Goal: Information Seeking & Learning: Learn about a topic

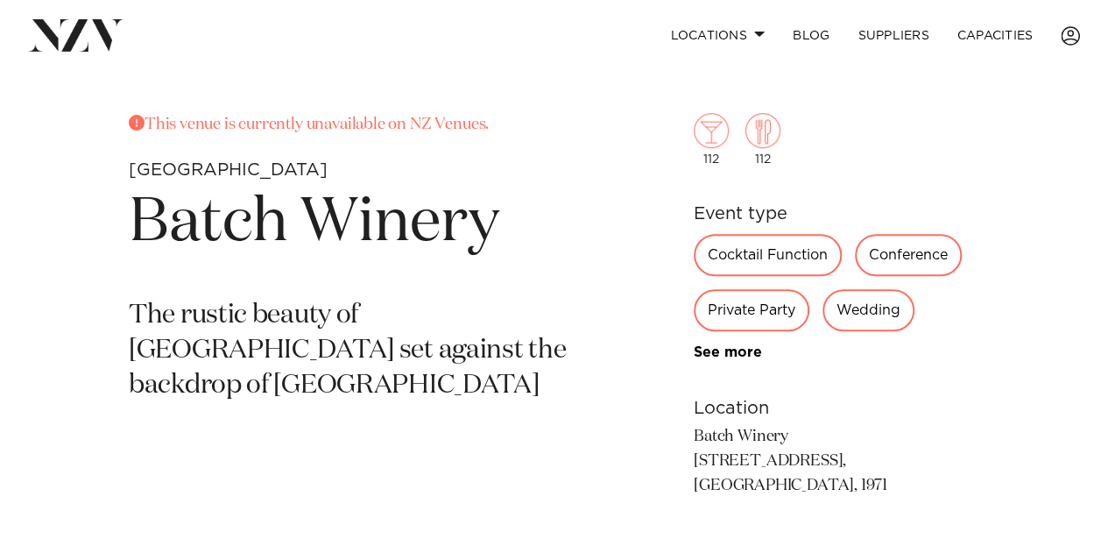
scroll to position [548, 0]
click at [763, 255] on div "Cocktail Function" at bounding box center [768, 254] width 148 height 42
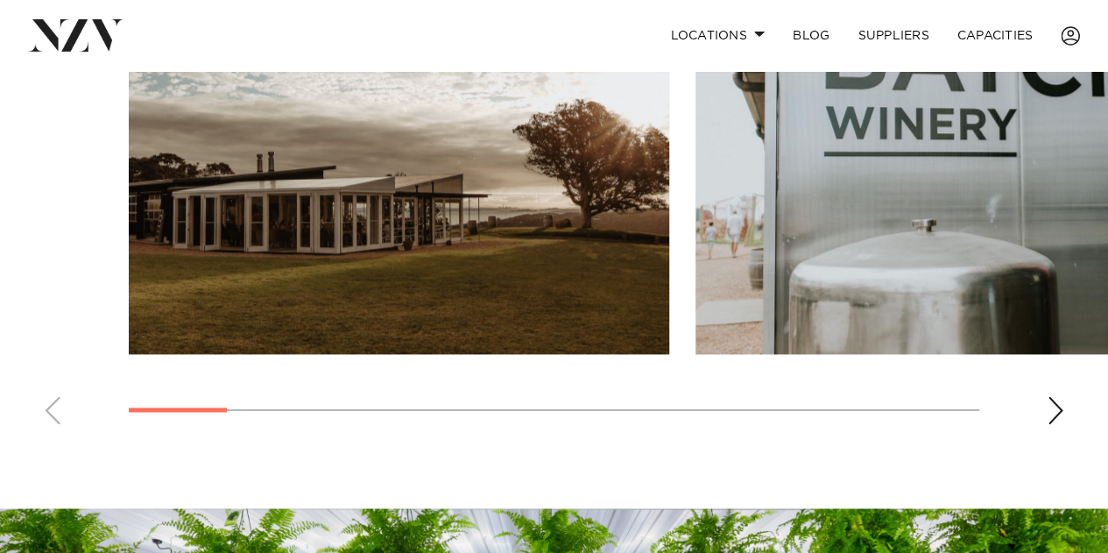
scroll to position [1247, 0]
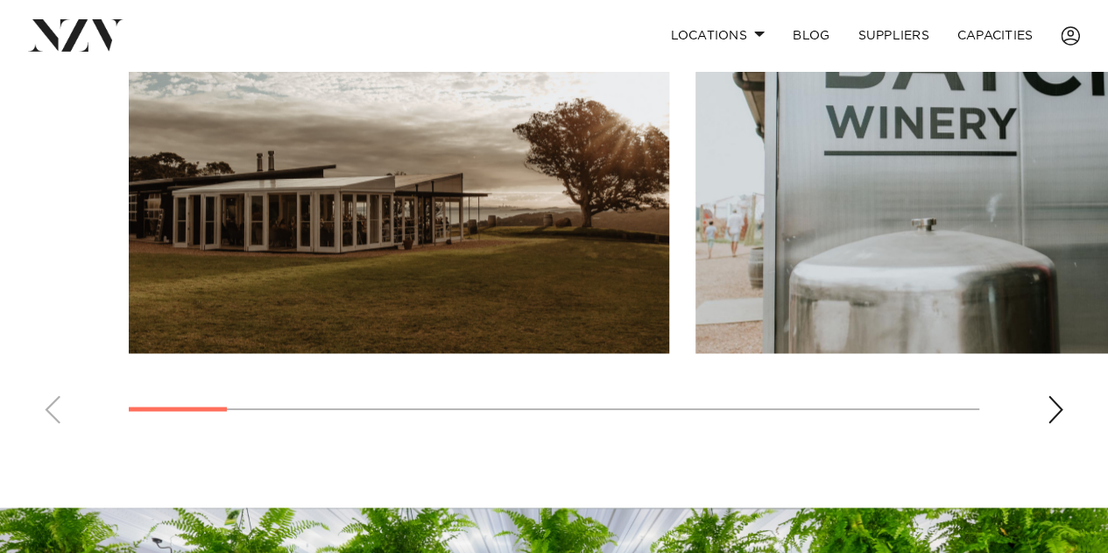
click at [1041, 411] on swiper-container at bounding box center [554, 196] width 1108 height 481
click at [1055, 407] on div "Next slide" at bounding box center [1056, 409] width 18 height 28
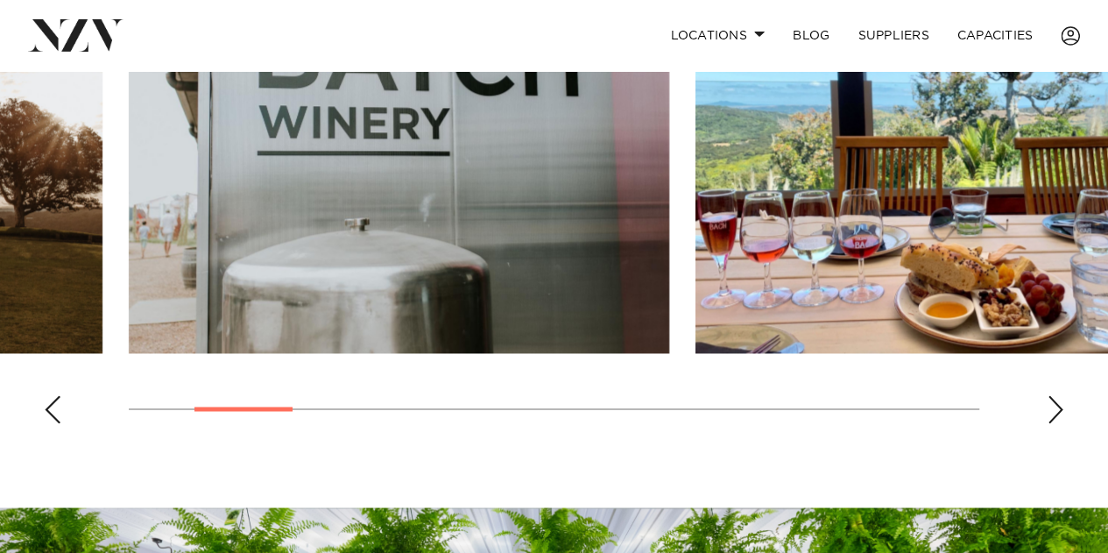
click at [1055, 407] on div "Next slide" at bounding box center [1056, 409] width 18 height 28
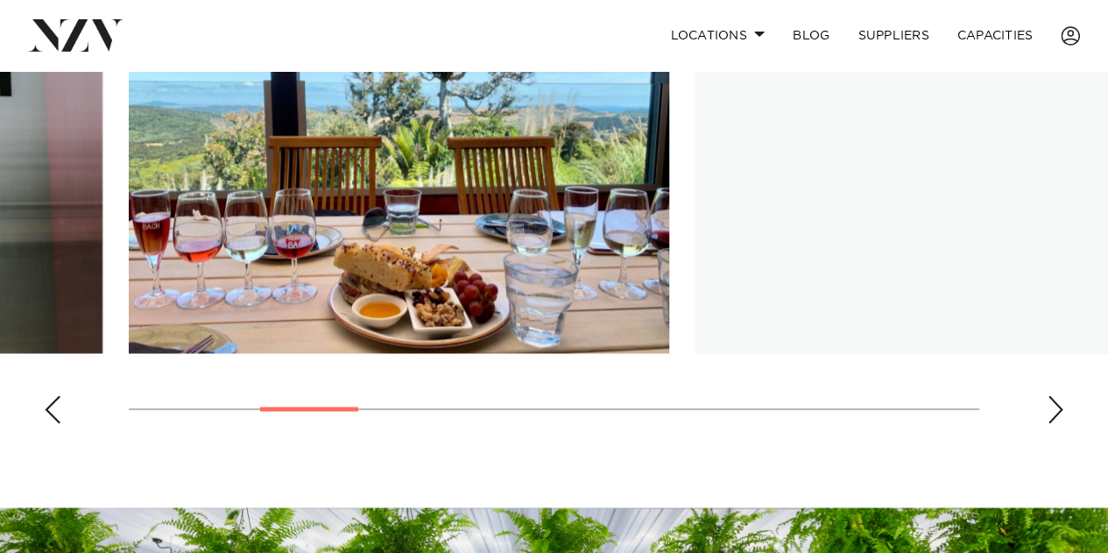
click at [1055, 407] on div "Next slide" at bounding box center [1056, 409] width 18 height 28
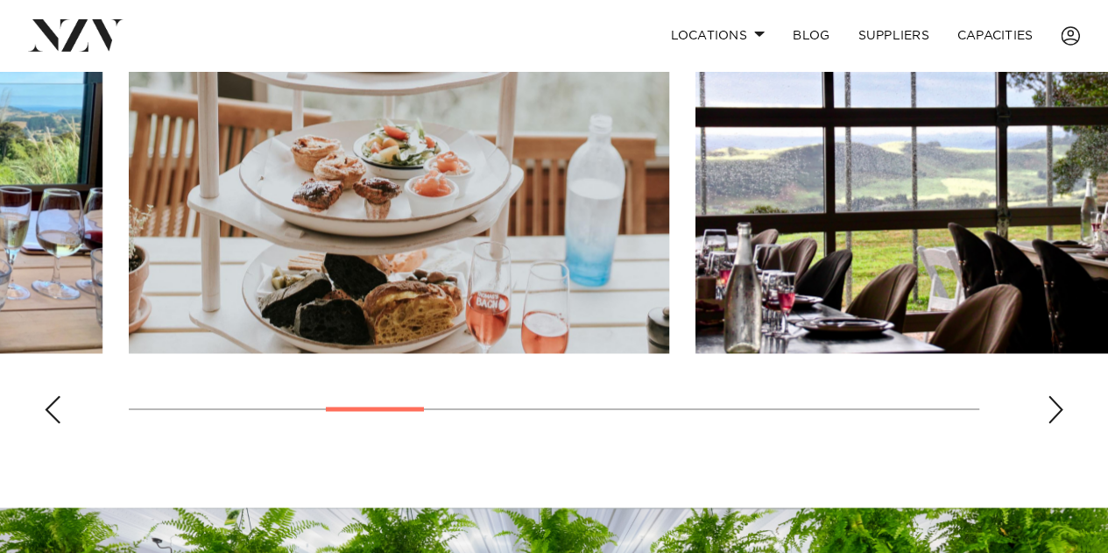
click at [1055, 407] on div "Next slide" at bounding box center [1056, 409] width 18 height 28
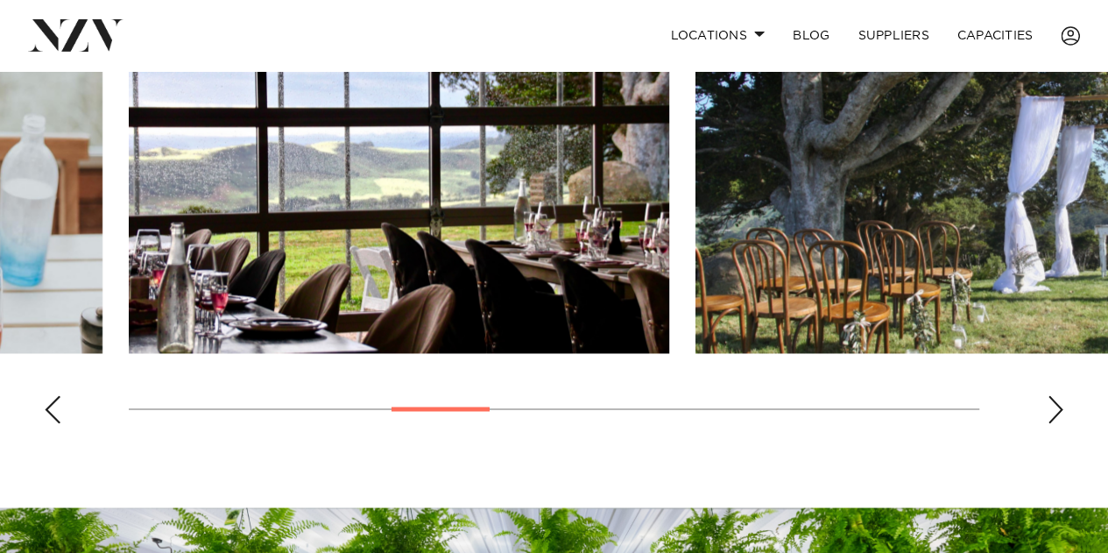
click at [1055, 407] on div "Next slide" at bounding box center [1056, 409] width 18 height 28
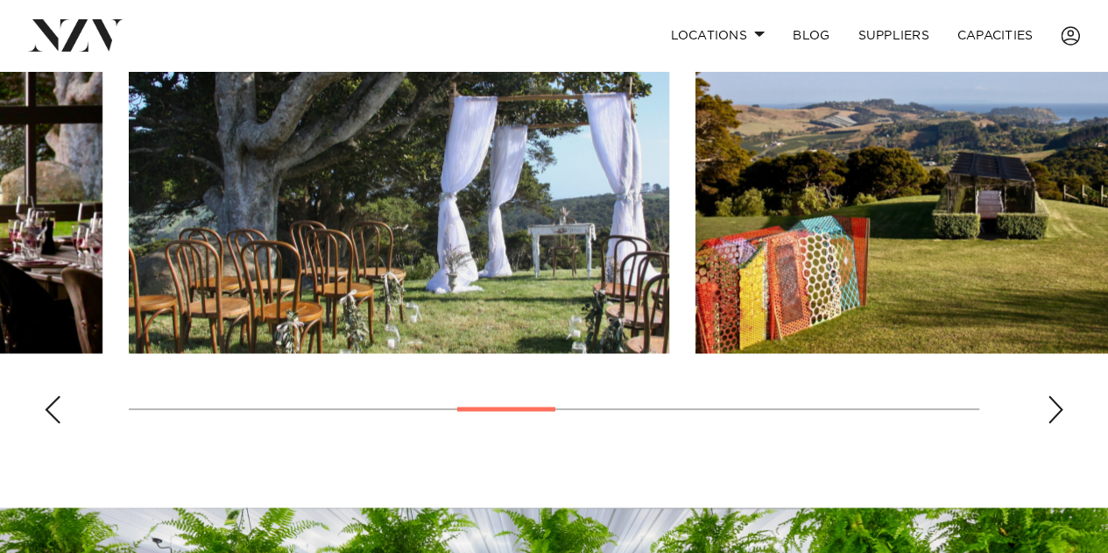
click at [1055, 407] on div "Next slide" at bounding box center [1056, 409] width 18 height 28
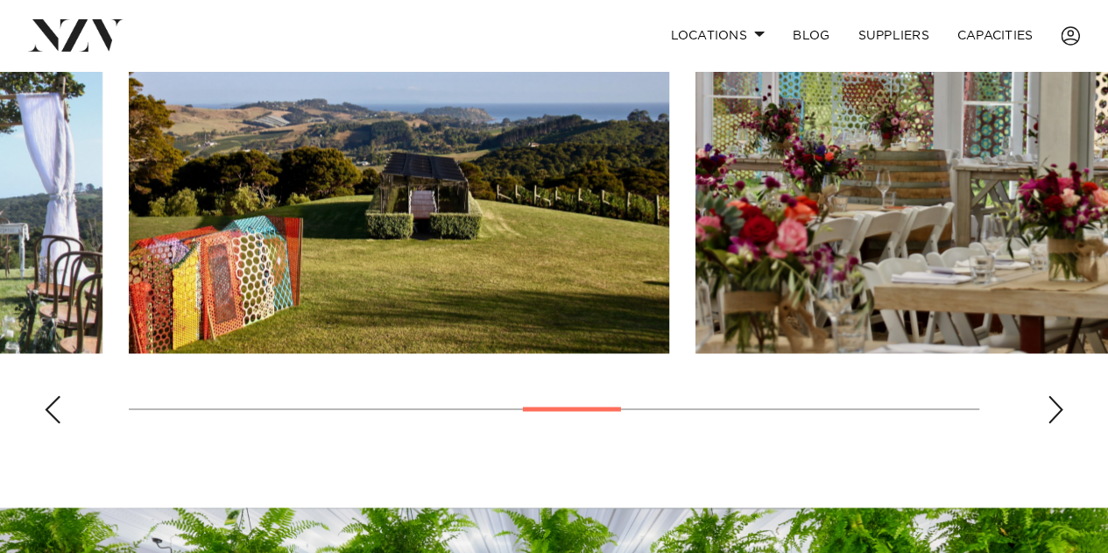
click at [1055, 407] on div "Next slide" at bounding box center [1056, 409] width 18 height 28
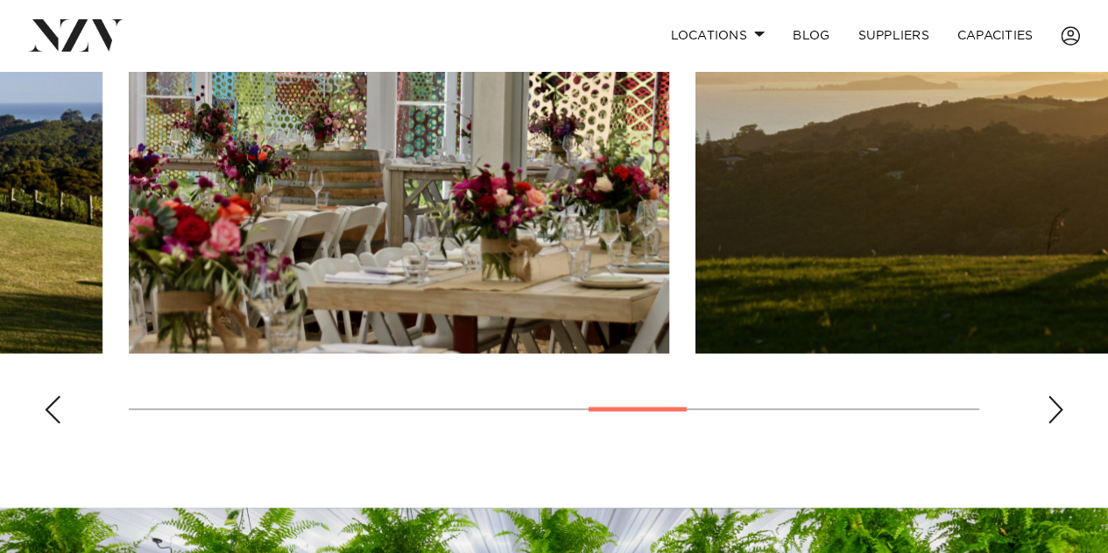
click at [1055, 407] on div "Next slide" at bounding box center [1056, 409] width 18 height 28
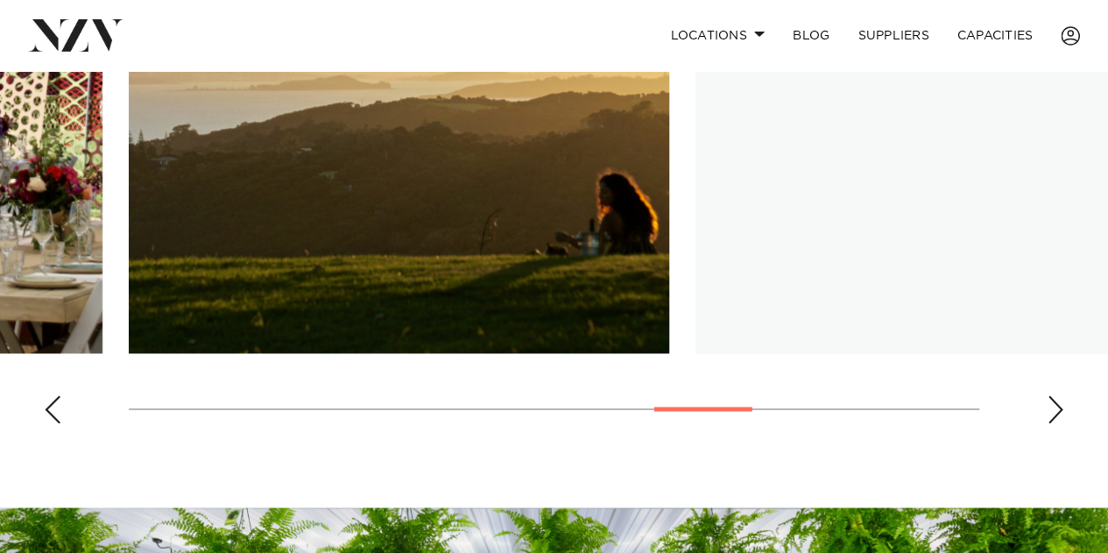
click at [1055, 407] on div "Next slide" at bounding box center [1056, 409] width 18 height 28
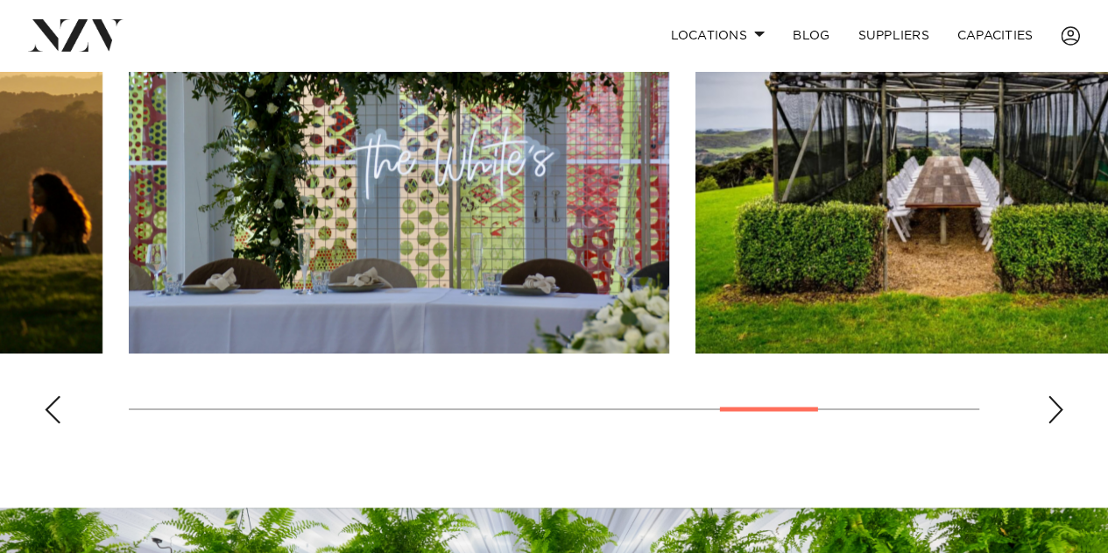
click at [1055, 407] on div "Next slide" at bounding box center [1056, 409] width 18 height 28
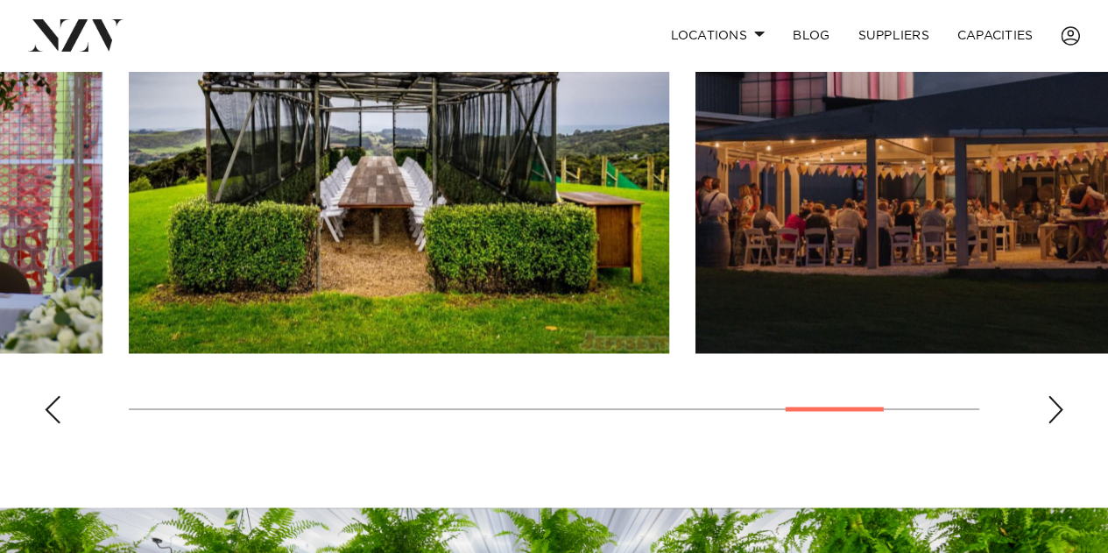
click at [1055, 407] on div "Next slide" at bounding box center [1056, 409] width 18 height 28
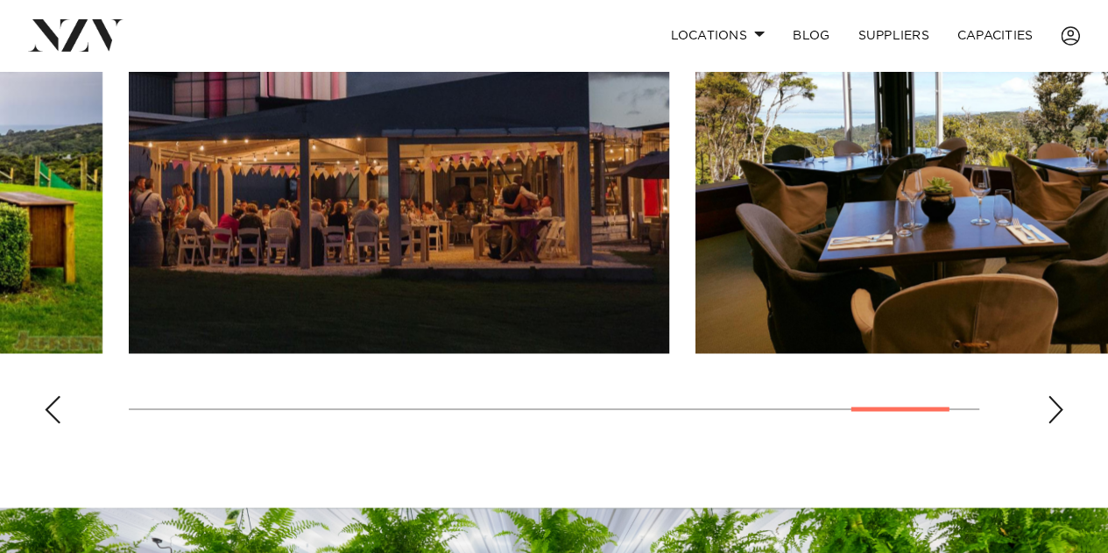
click at [1055, 407] on div "Next slide" at bounding box center [1056, 409] width 18 height 28
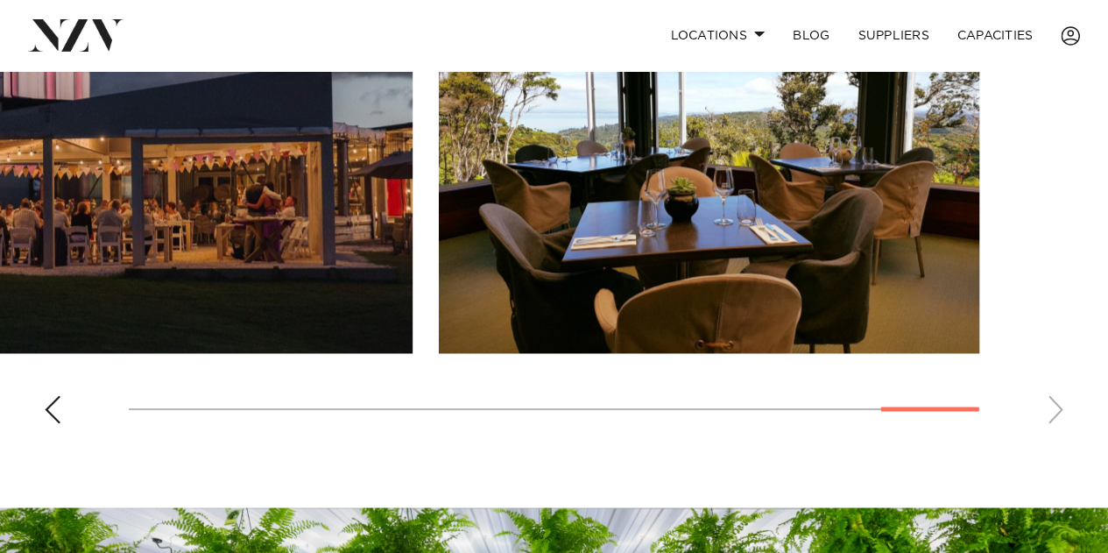
click at [1055, 407] on swiper-container at bounding box center [554, 196] width 1108 height 481
click at [73, 407] on swiper-container at bounding box center [554, 196] width 1108 height 481
click at [58, 407] on div "Previous slide" at bounding box center [53, 409] width 18 height 28
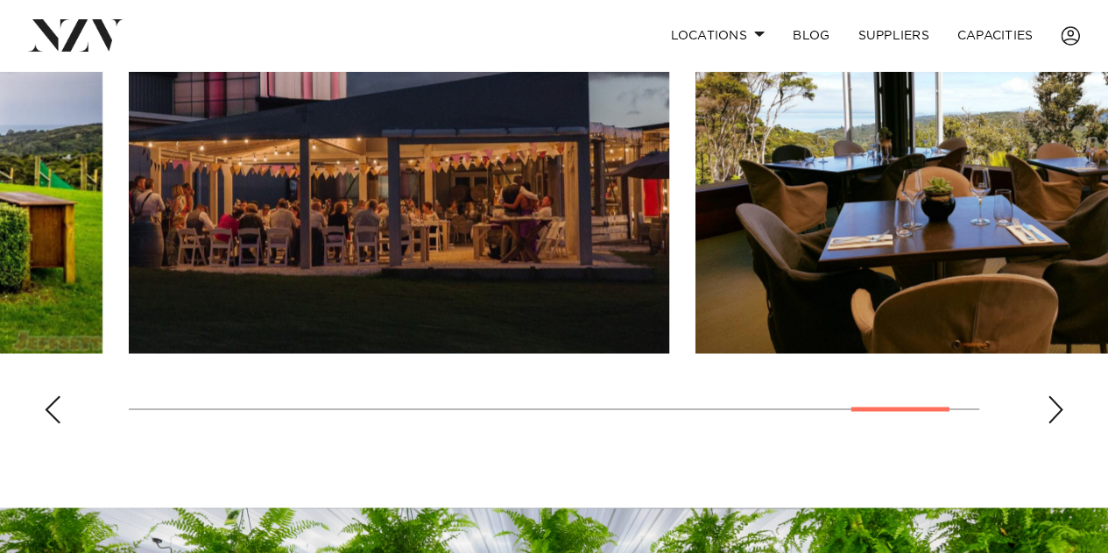
click at [58, 407] on div "Previous slide" at bounding box center [53, 409] width 18 height 28
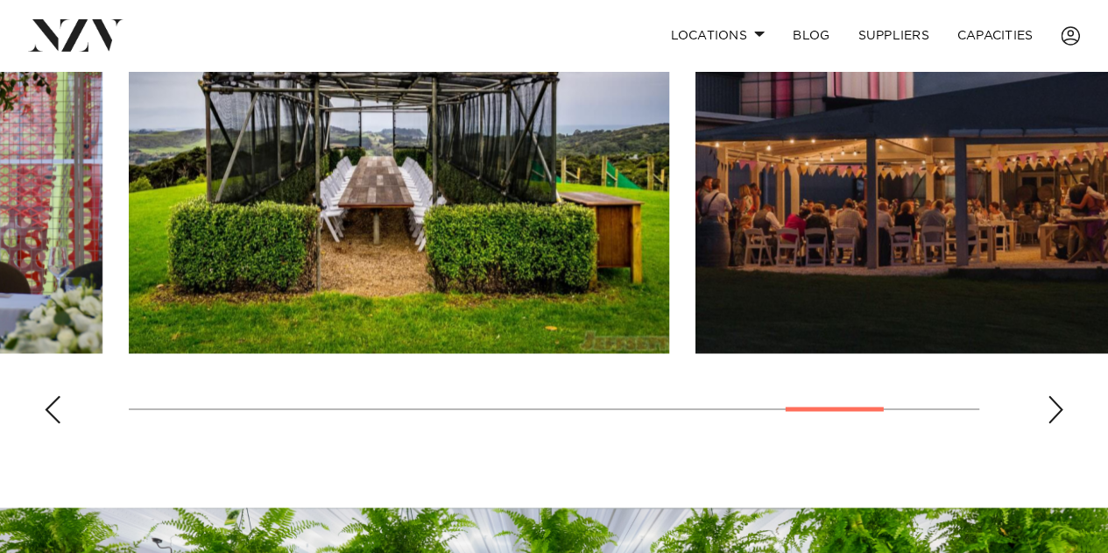
click at [58, 407] on div "Previous slide" at bounding box center [53, 409] width 18 height 28
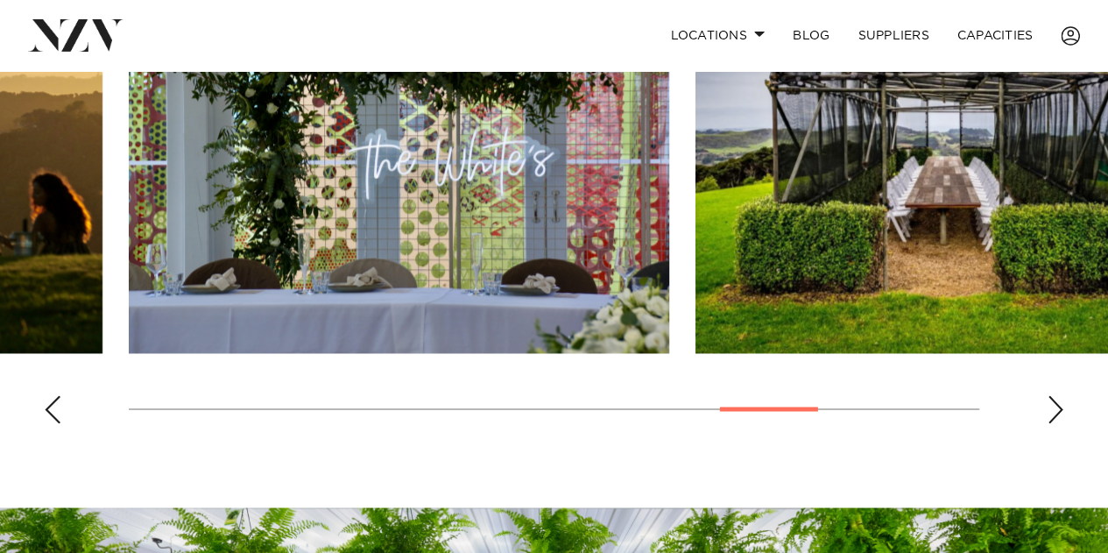
click at [58, 407] on div "Previous slide" at bounding box center [53, 409] width 18 height 28
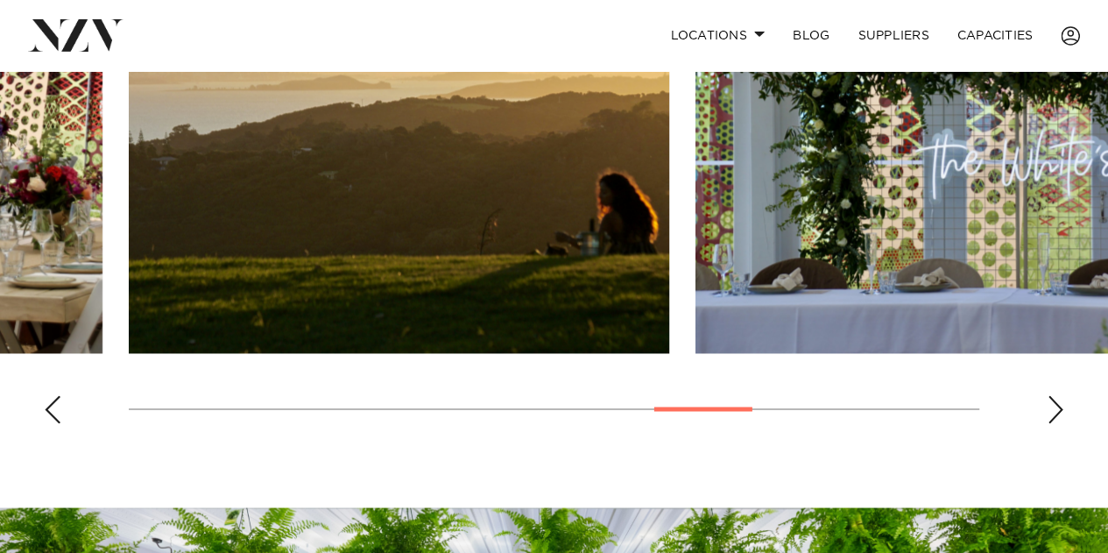
click at [58, 407] on div "Previous slide" at bounding box center [53, 409] width 18 height 28
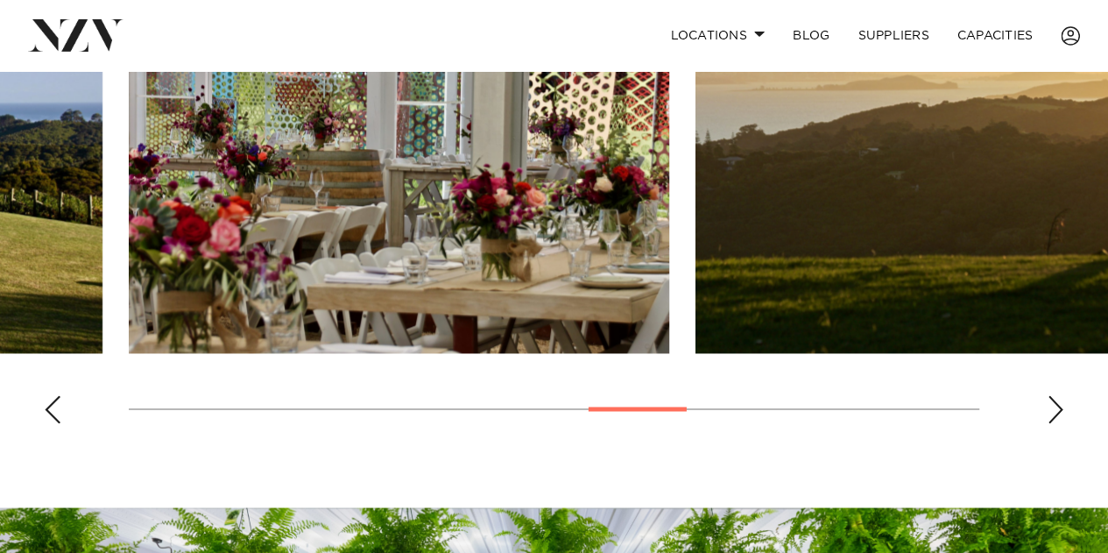
click at [58, 407] on div "Previous slide" at bounding box center [53, 409] width 18 height 28
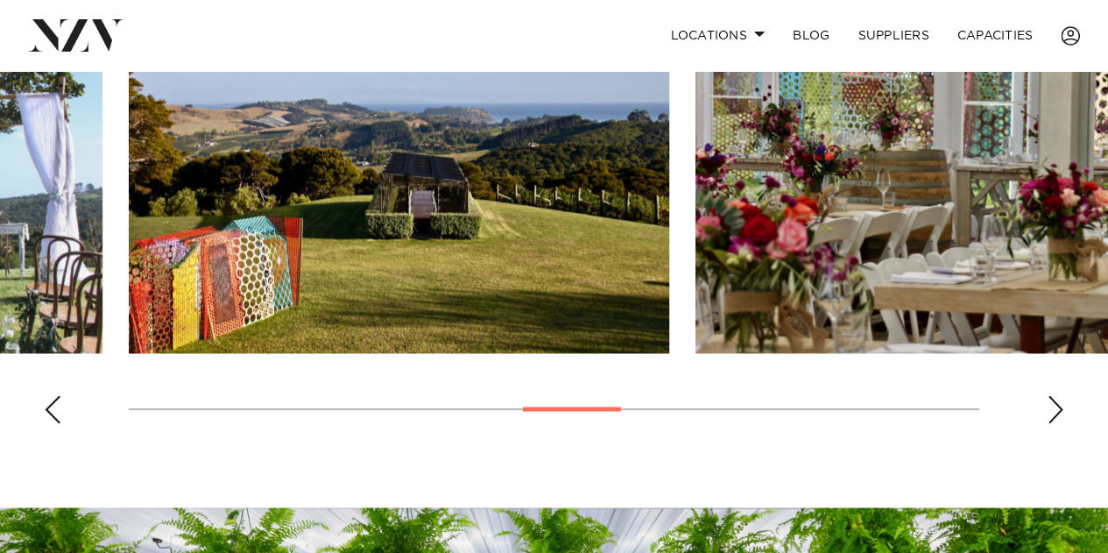
click at [58, 407] on div "Previous slide" at bounding box center [53, 409] width 18 height 28
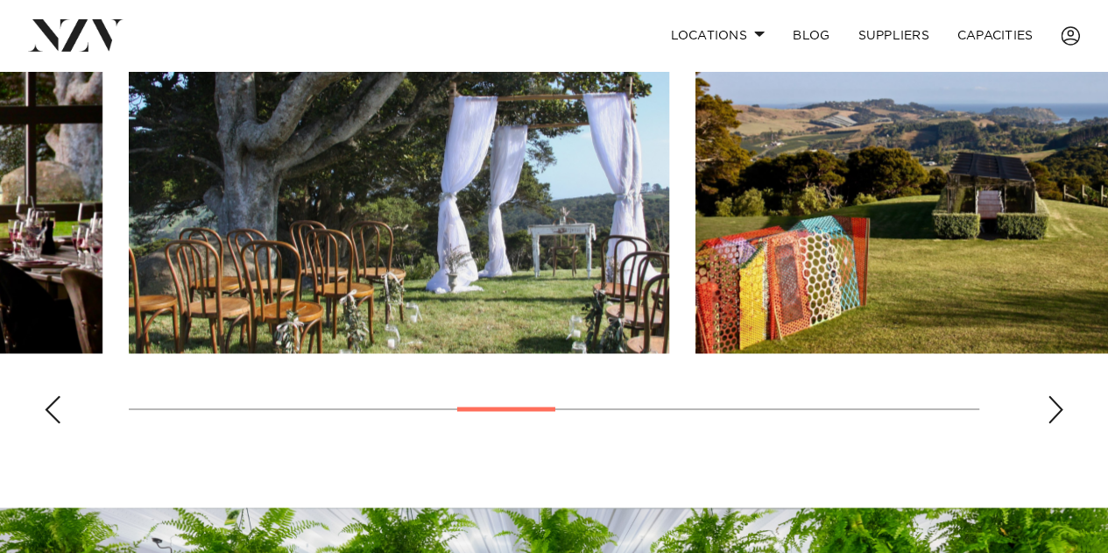
click at [58, 407] on div "Previous slide" at bounding box center [53, 409] width 18 height 28
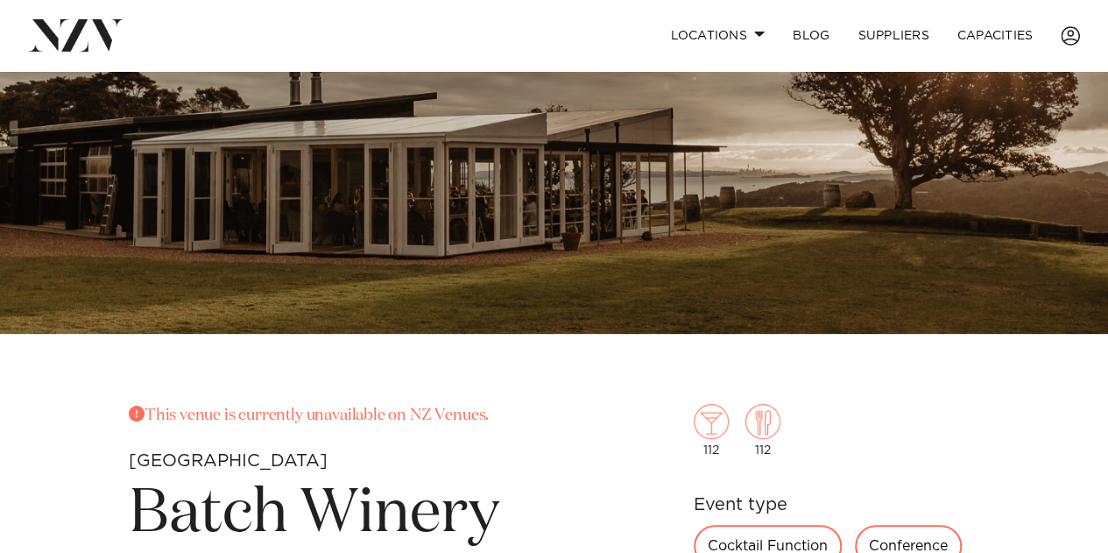
scroll to position [0, 0]
